Goal: Check status

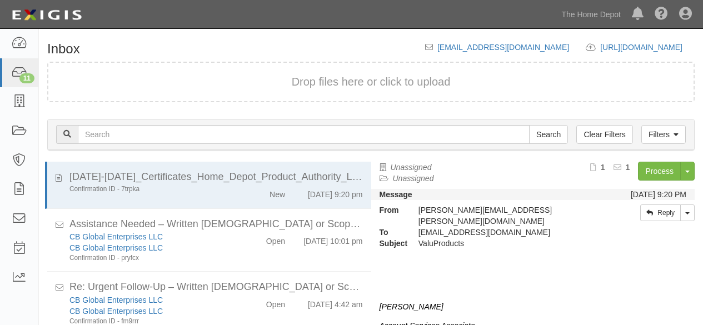
scroll to position [42, 0]
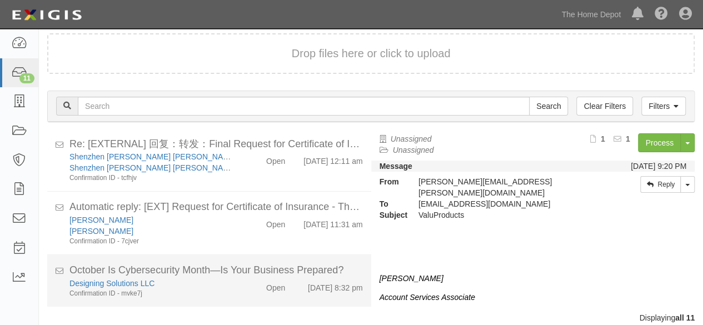
scroll to position [42, 0]
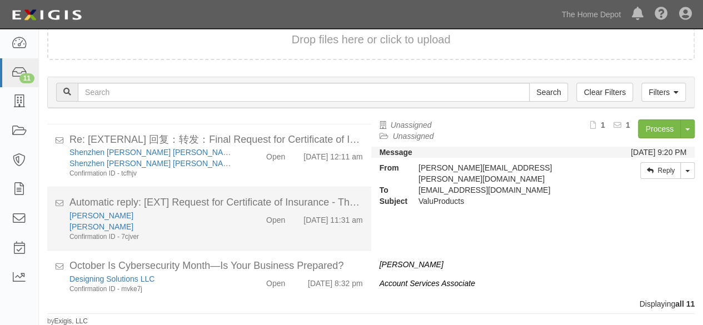
scroll to position [428, 0]
